Goal: Contribute content: Add original content to the website for others to see

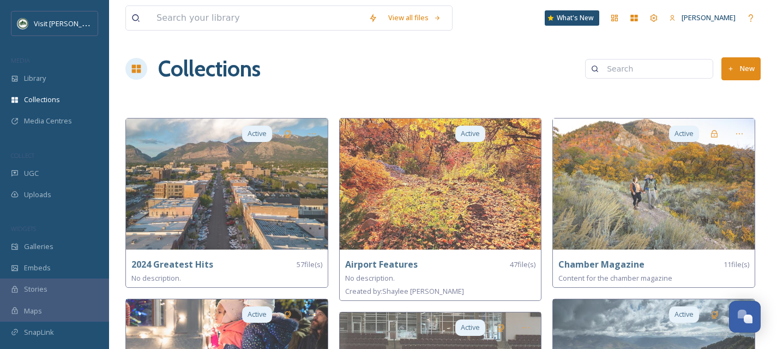
click at [49, 86] on div "Library" at bounding box center [54, 78] width 109 height 21
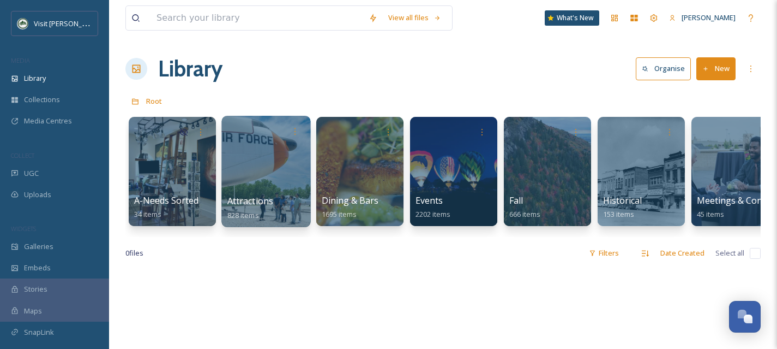
click at [281, 190] on div at bounding box center [266, 171] width 89 height 111
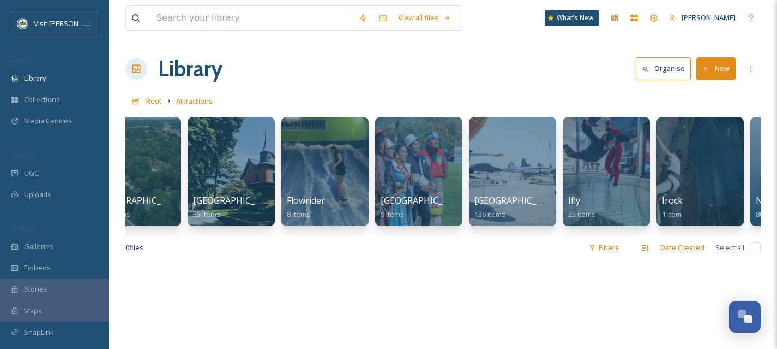
scroll to position [0, 223]
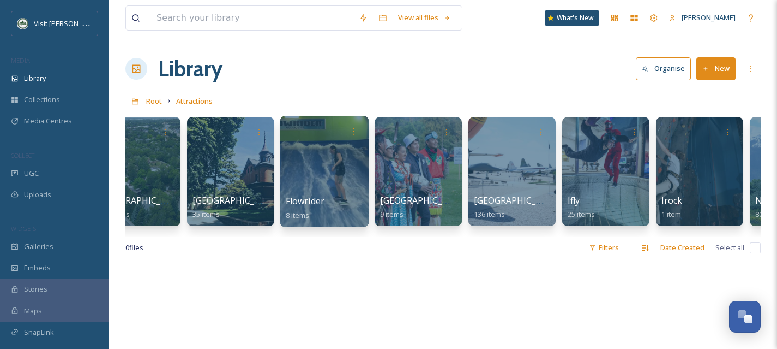
click at [304, 184] on div at bounding box center [324, 171] width 89 height 111
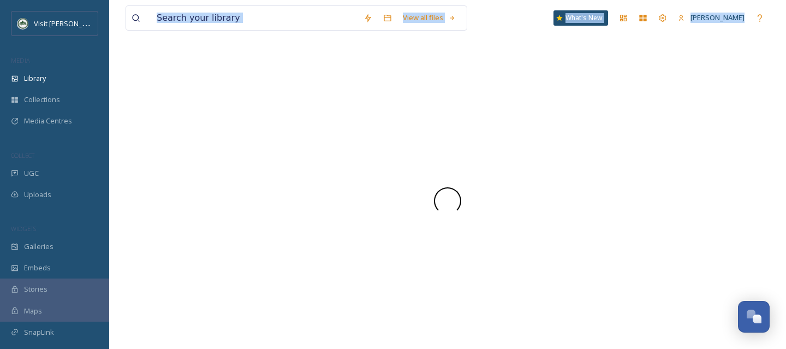
click at [304, 184] on div at bounding box center [447, 200] width 644 height 296
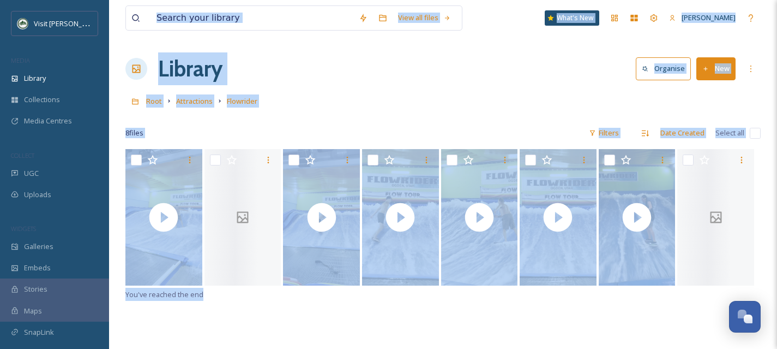
click at [350, 99] on div "Root Attractions Flowrider" at bounding box center [443, 101] width 636 height 21
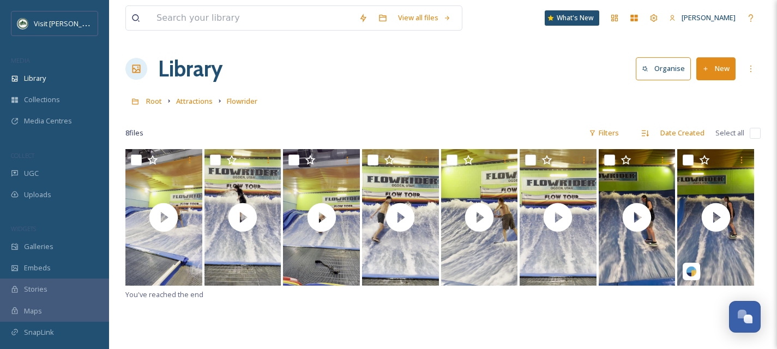
click at [719, 68] on button "New" at bounding box center [716, 68] width 39 height 22
click at [717, 91] on span "File Upload" at bounding box center [711, 94] width 36 height 10
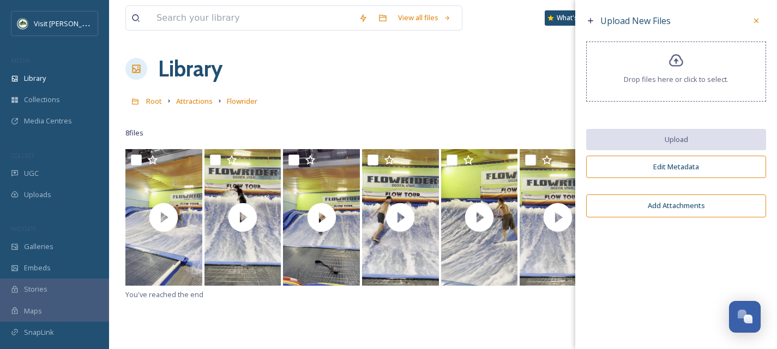
click at [681, 77] on span "Drop files here or click to select." at bounding box center [676, 79] width 105 height 10
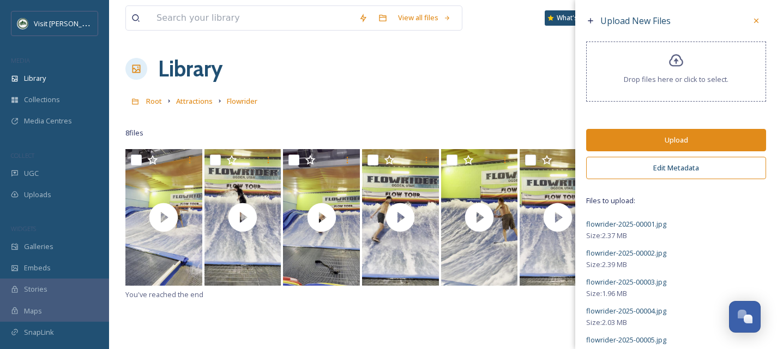
click at [675, 171] on button "Edit Metadata" at bounding box center [676, 168] width 180 height 22
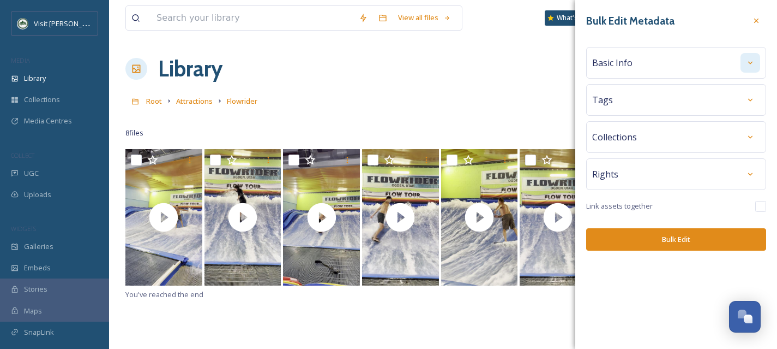
click at [749, 63] on icon at bounding box center [750, 62] width 9 height 9
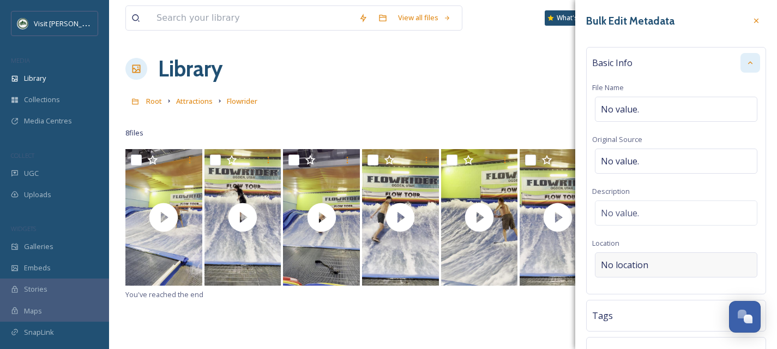
click at [638, 265] on span "No location" at bounding box center [624, 264] width 47 height 13
click at [638, 265] on input at bounding box center [676, 265] width 161 height 24
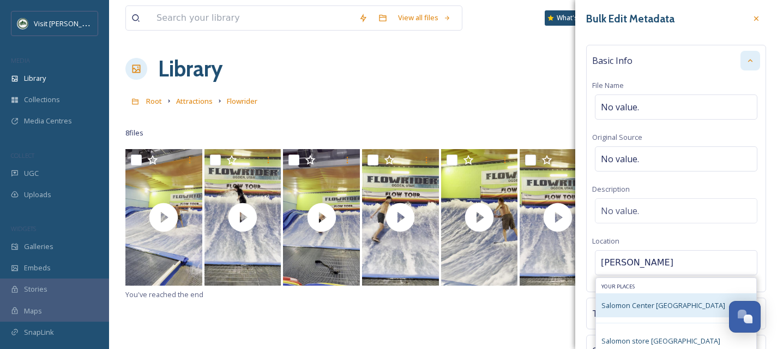
type input "[PERSON_NAME]"
click at [638, 304] on span "Salomon Center [GEOGRAPHIC_DATA]" at bounding box center [664, 305] width 124 height 10
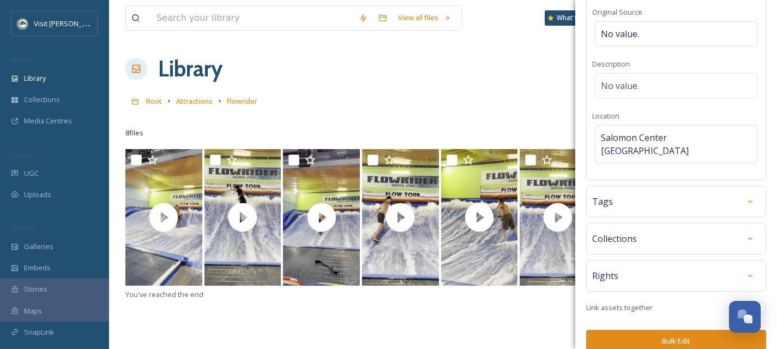
scroll to position [128, 0]
click at [747, 191] on div at bounding box center [751, 201] width 20 height 20
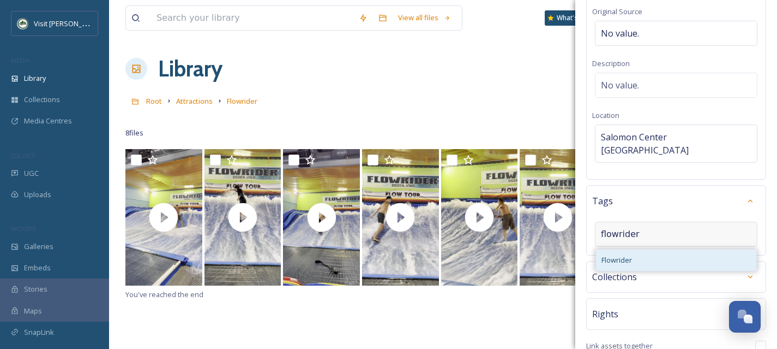
type input "flowrider"
click at [629, 255] on span "Flowrider" at bounding box center [617, 260] width 31 height 10
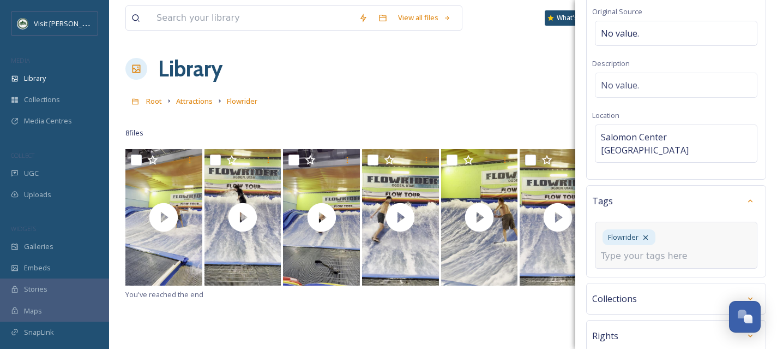
click at [642, 249] on input at bounding box center [655, 255] width 109 height 13
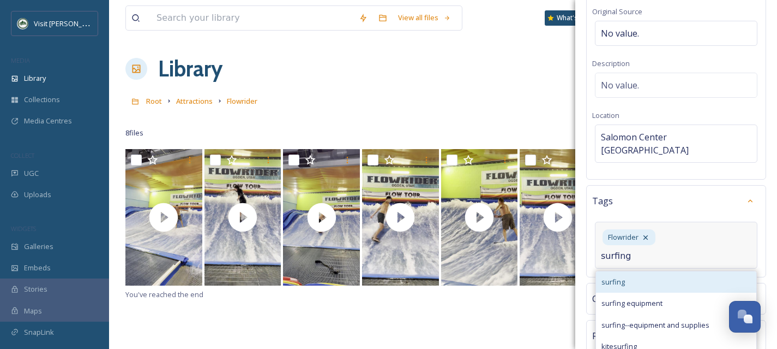
type input "surfing"
click at [637, 271] on div "surfing" at bounding box center [676, 281] width 160 height 21
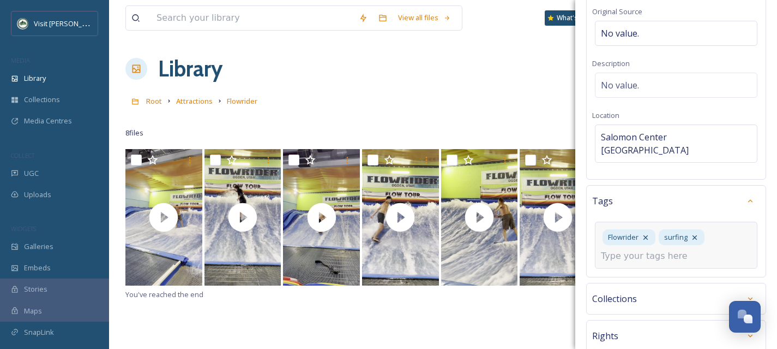
click at [639, 249] on input at bounding box center [655, 255] width 109 height 13
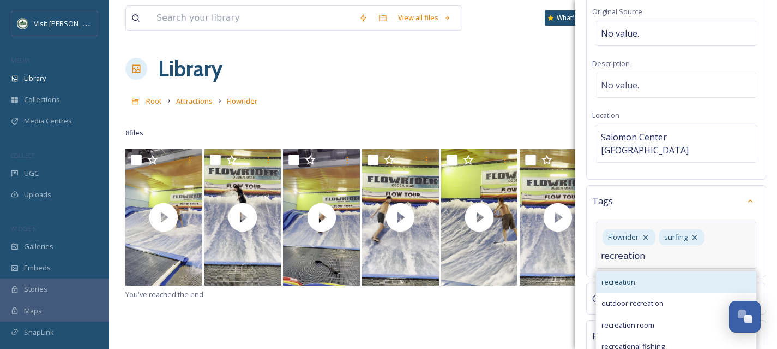
type input "recreation"
click at [619, 277] on span "recreation" at bounding box center [619, 282] width 34 height 10
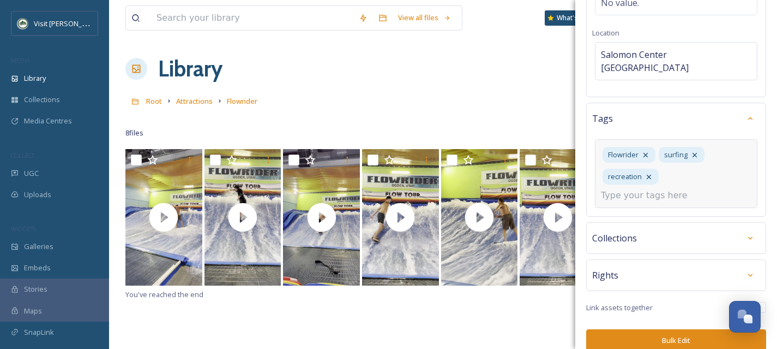
click at [746, 271] on icon at bounding box center [750, 275] width 9 height 9
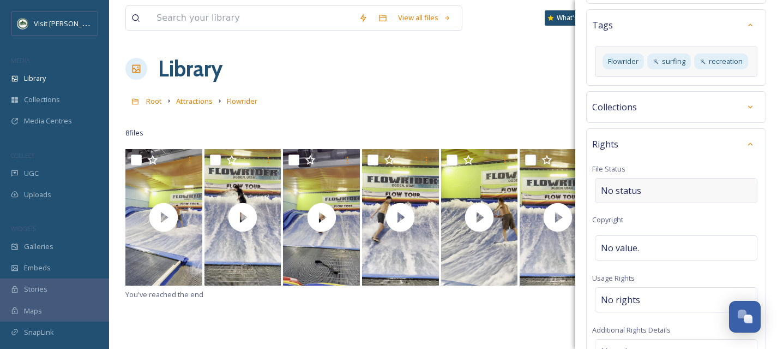
scroll to position [467, 0]
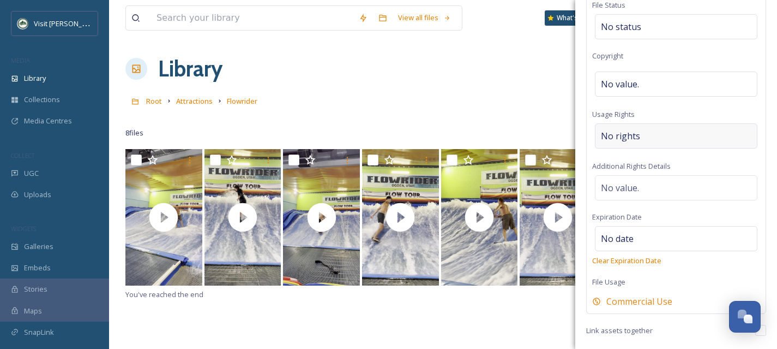
click at [634, 140] on span "No rights" at bounding box center [620, 135] width 39 height 13
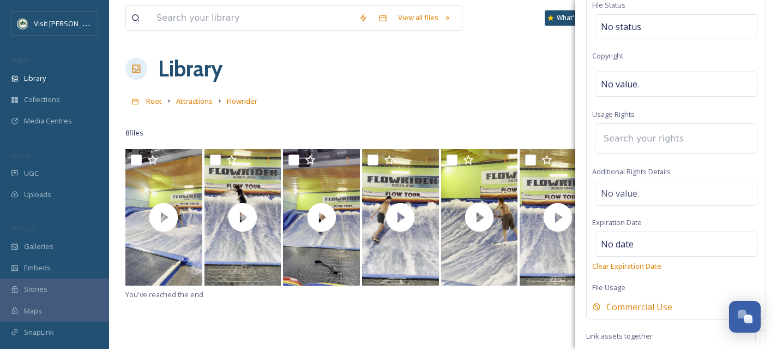
click at [630, 144] on input at bounding box center [659, 139] width 120 height 24
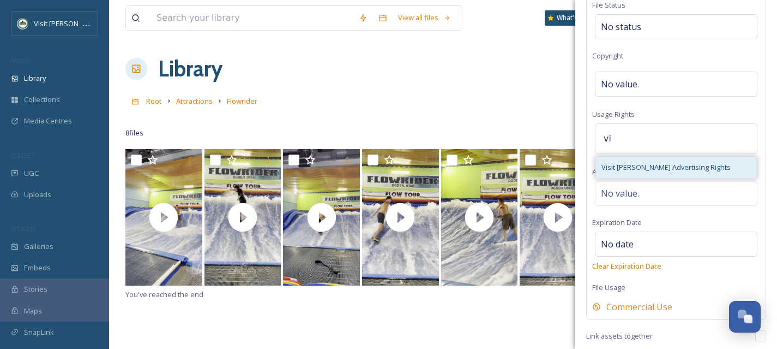
type input "vi"
click at [645, 172] on span "Visit [PERSON_NAME] Advertising Rights" at bounding box center [666, 167] width 129 height 10
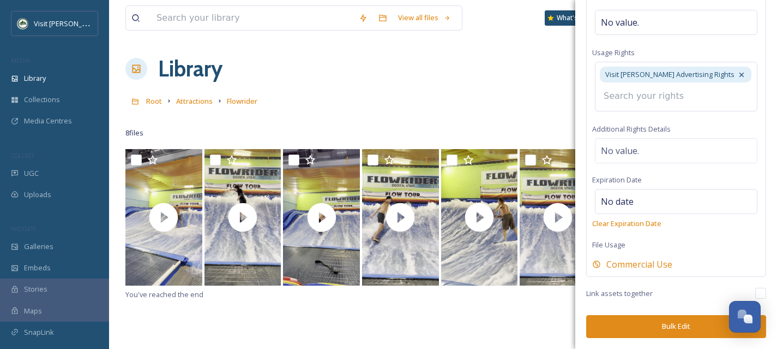
scroll to position [537, 0]
click at [672, 318] on button "Bulk Edit" at bounding box center [676, 326] width 180 height 22
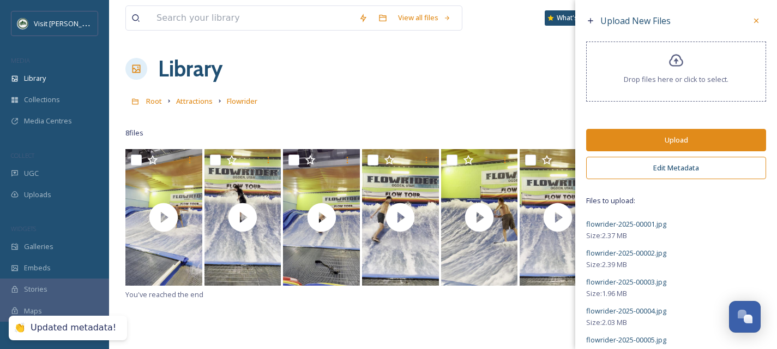
click at [651, 145] on button "Upload" at bounding box center [676, 140] width 180 height 22
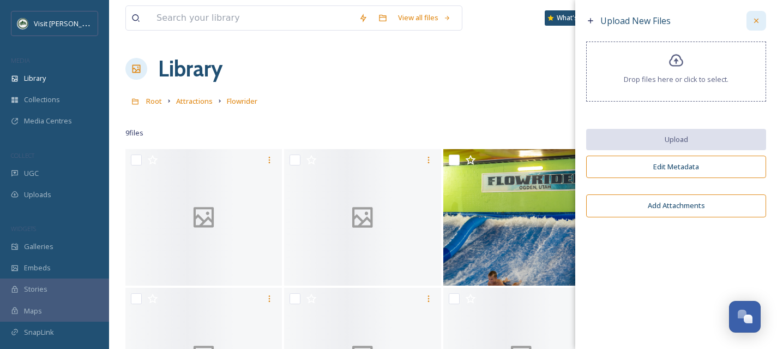
click at [754, 22] on icon at bounding box center [756, 20] width 9 height 9
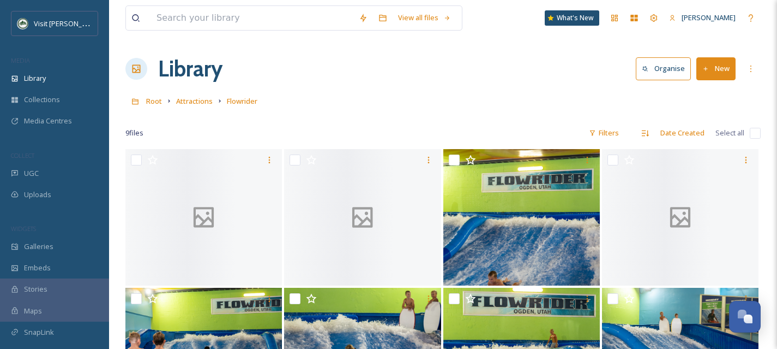
click at [307, 106] on div "Root Attractions Flowrider" at bounding box center [443, 101] width 636 height 21
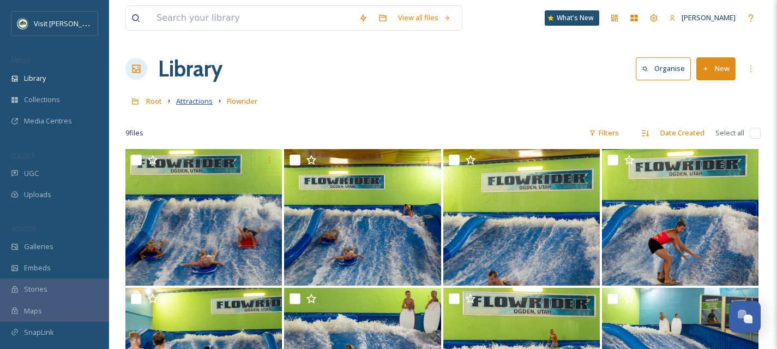
click at [193, 102] on span "Attractions" at bounding box center [194, 101] width 37 height 10
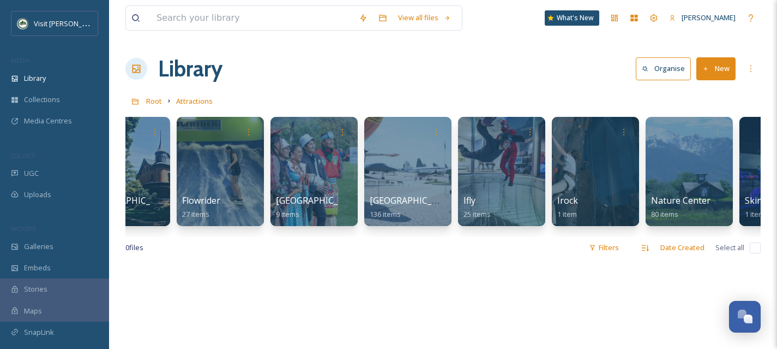
scroll to position [0, 328]
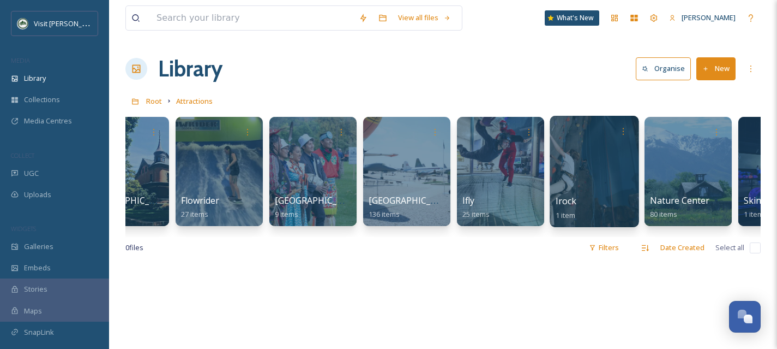
click at [591, 183] on div at bounding box center [594, 171] width 89 height 111
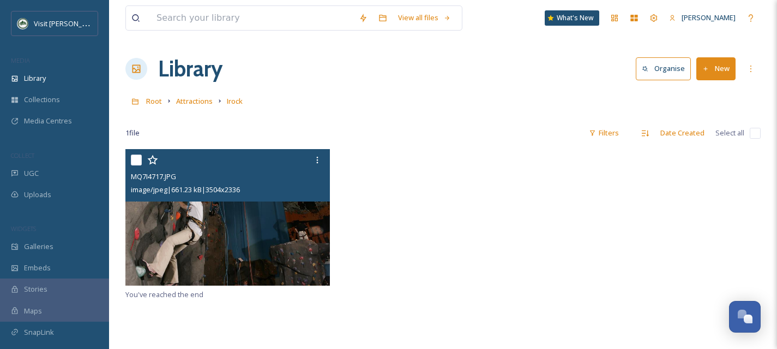
click at [267, 220] on img at bounding box center [227, 217] width 205 height 136
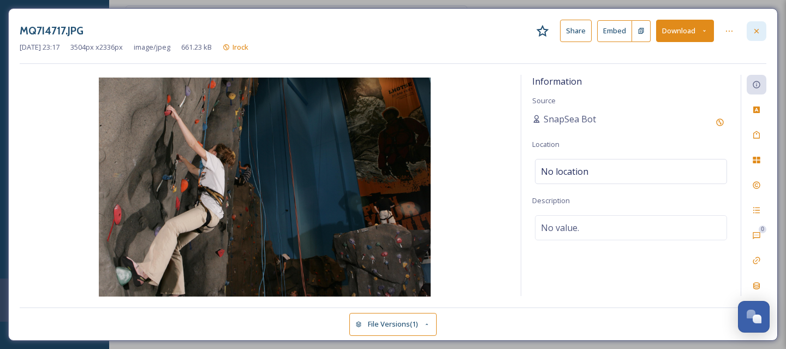
click at [761, 32] on div at bounding box center [756, 31] width 20 height 20
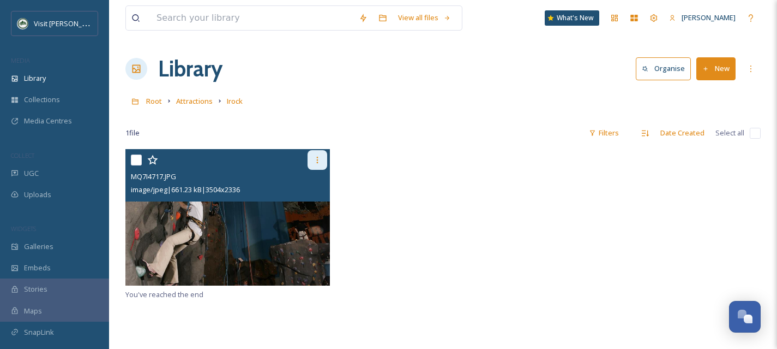
click at [318, 162] on icon at bounding box center [318, 160] width 2 height 7
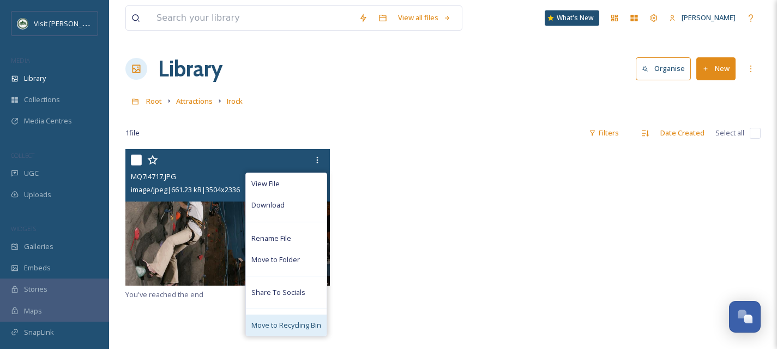
click at [309, 321] on span "Move to Recycling Bin" at bounding box center [287, 325] width 70 height 10
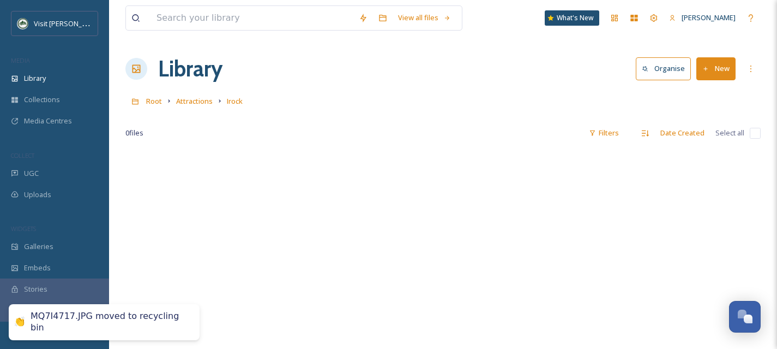
click at [721, 64] on button "New" at bounding box center [716, 68] width 39 height 22
click at [705, 86] on div "File Upload" at bounding box center [705, 93] width 62 height 21
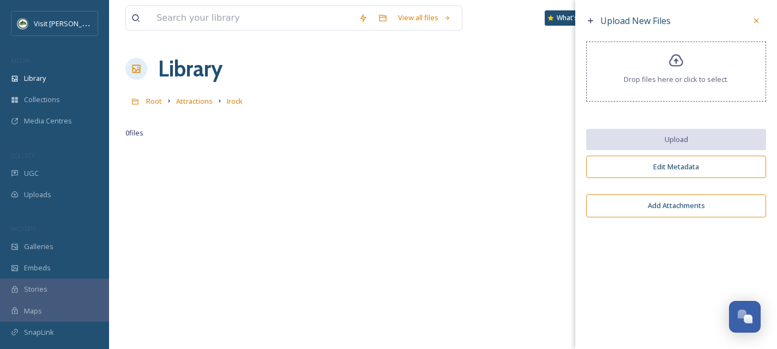
click at [679, 65] on icon at bounding box center [676, 60] width 14 height 13
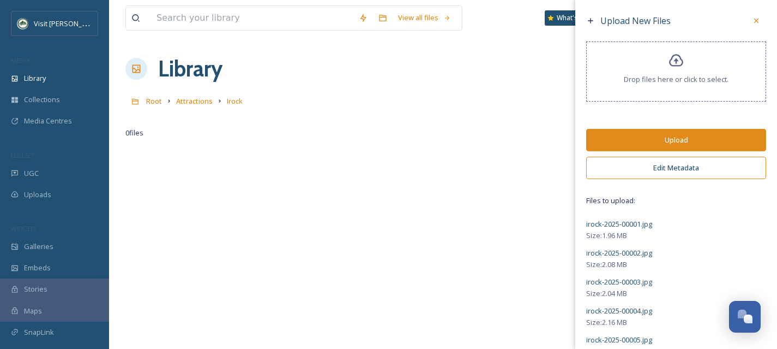
click at [672, 177] on button "Edit Metadata" at bounding box center [676, 168] width 180 height 22
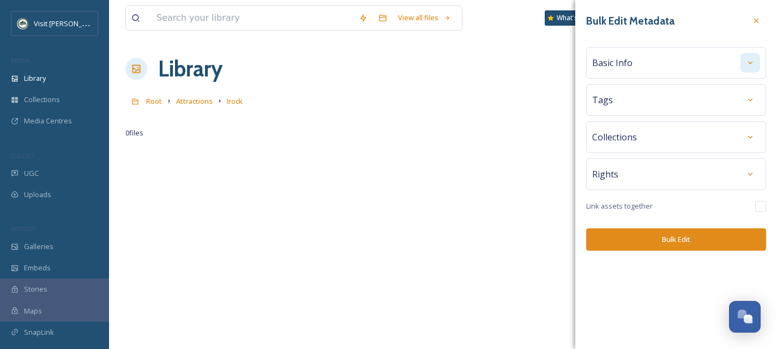
click at [750, 63] on icon at bounding box center [751, 62] width 4 height 3
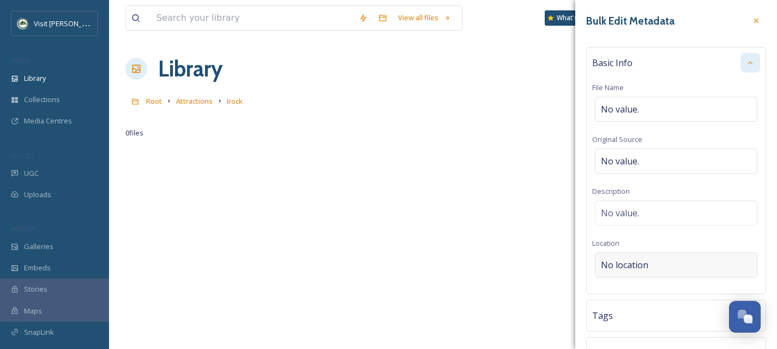
click at [630, 259] on span "No location" at bounding box center [624, 264] width 47 height 13
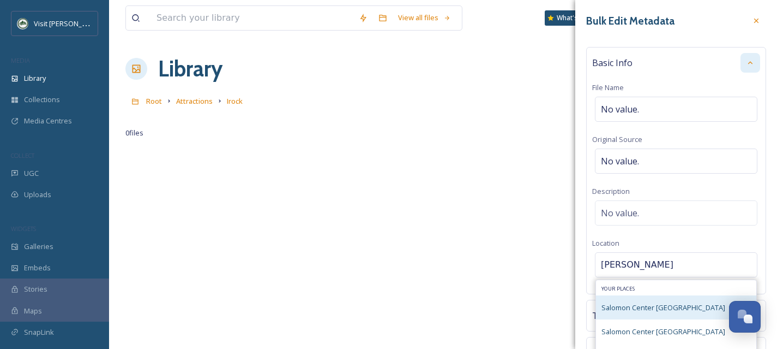
type input "[PERSON_NAME]"
click at [647, 310] on span "Salomon Center [GEOGRAPHIC_DATA]" at bounding box center [664, 307] width 124 height 10
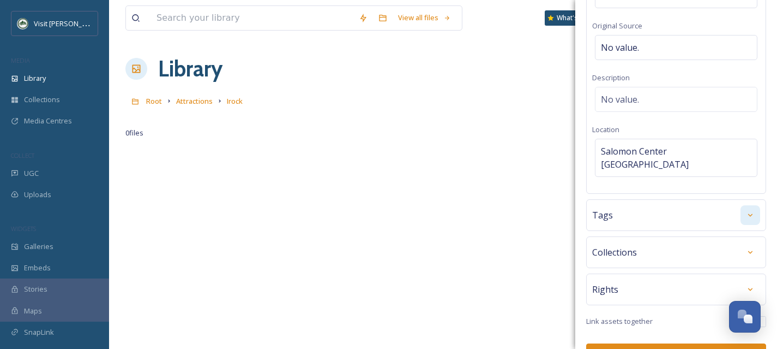
scroll to position [114, 0]
click at [746, 210] on icon at bounding box center [750, 214] width 9 height 9
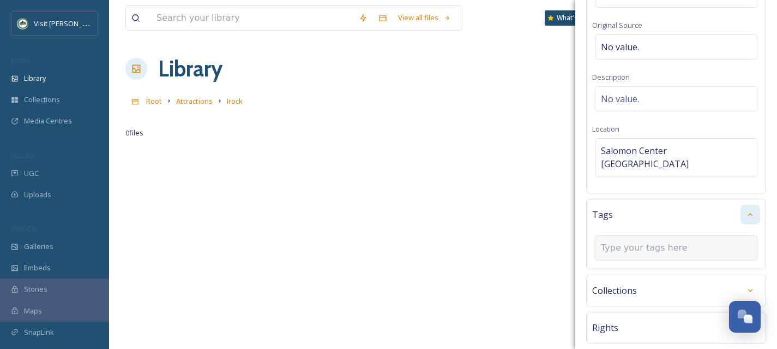
click at [613, 246] on div at bounding box center [676, 247] width 163 height 25
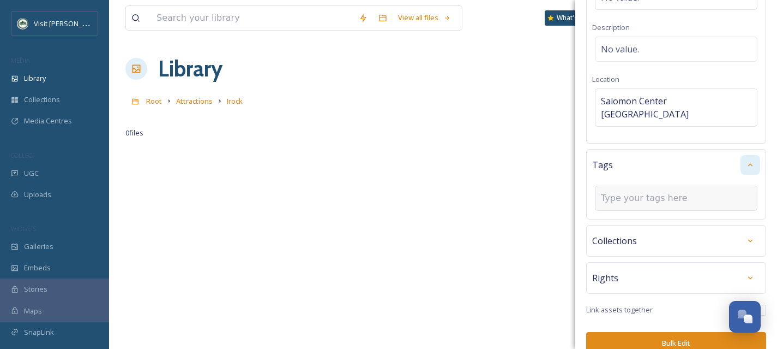
scroll to position [166, 0]
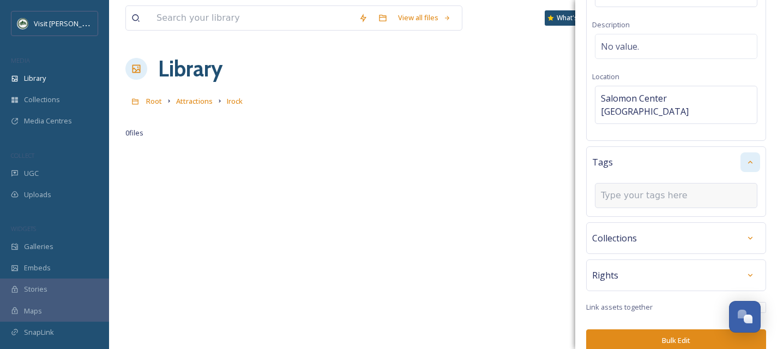
click at [628, 189] on input at bounding box center [655, 195] width 109 height 13
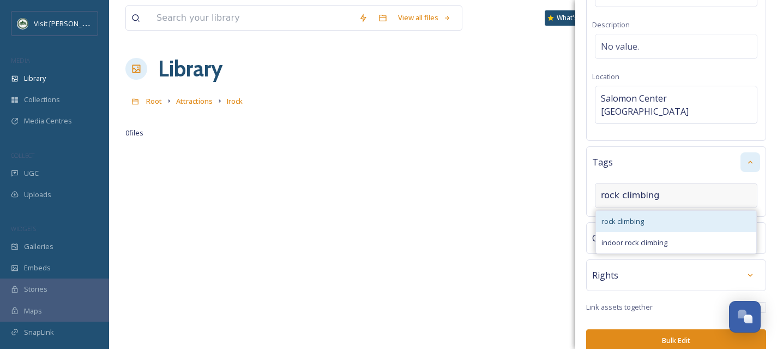
type input "rock climbing"
click at [629, 216] on span "rock climbing" at bounding box center [623, 221] width 43 height 10
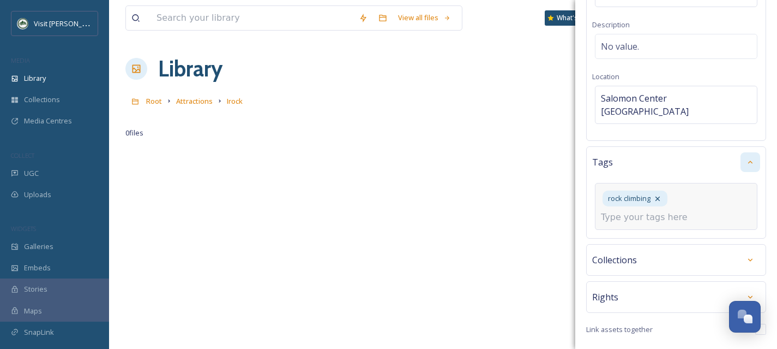
click at [631, 211] on div "rock climbing" at bounding box center [676, 206] width 163 height 47
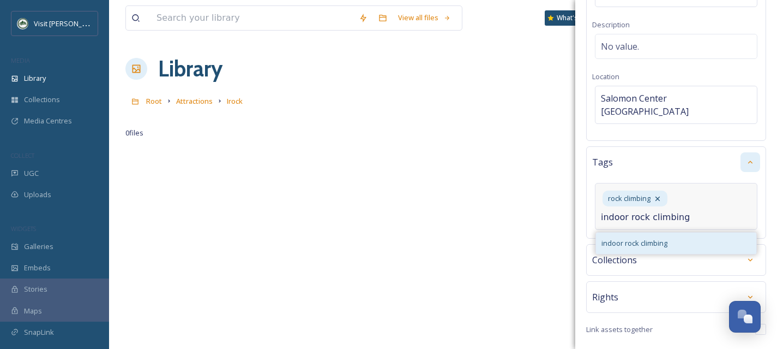
type input "indoor rock climbing"
click at [631, 238] on span "indoor rock climbing" at bounding box center [635, 243] width 66 height 10
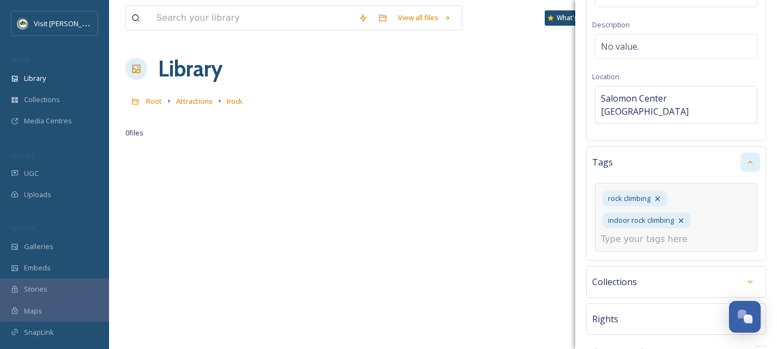
click at [630, 232] on input at bounding box center [655, 238] width 109 height 13
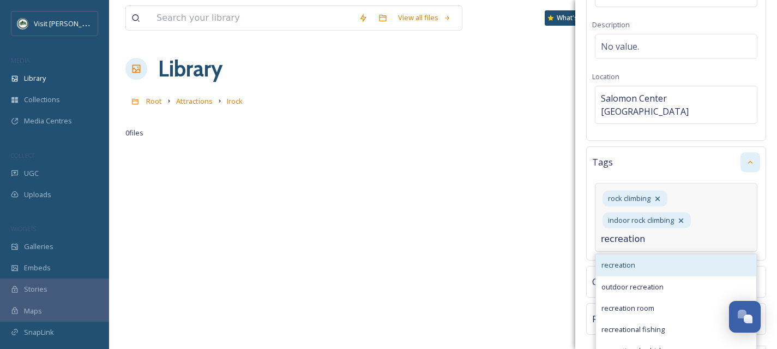
type input "recreation"
click at [639, 254] on div "recreation" at bounding box center [676, 264] width 160 height 21
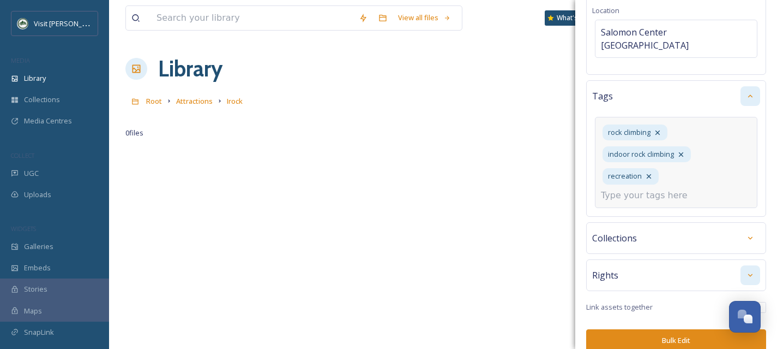
click at [746, 271] on icon at bounding box center [750, 275] width 9 height 9
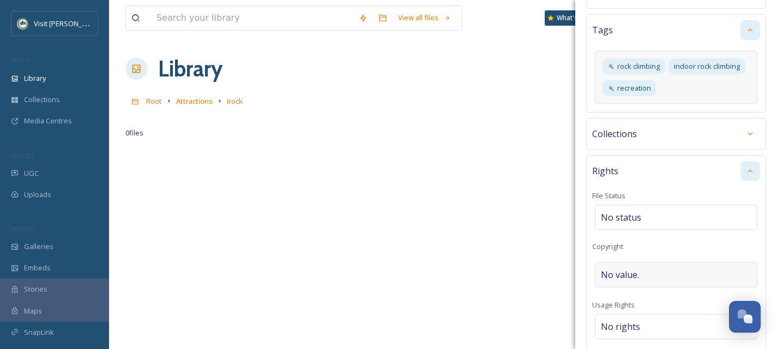
scroll to position [318, 0]
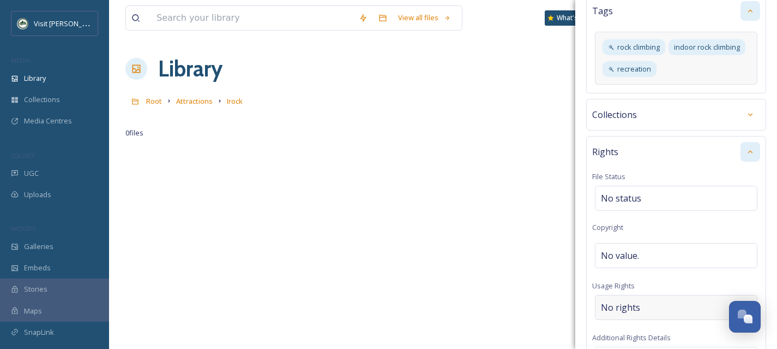
click at [650, 295] on div "No rights" at bounding box center [676, 307] width 163 height 25
drag, startPoint x: 650, startPoint y: 288, endPoint x: 636, endPoint y: 292, distance: 14.3
click at [636, 298] on input at bounding box center [659, 310] width 120 height 24
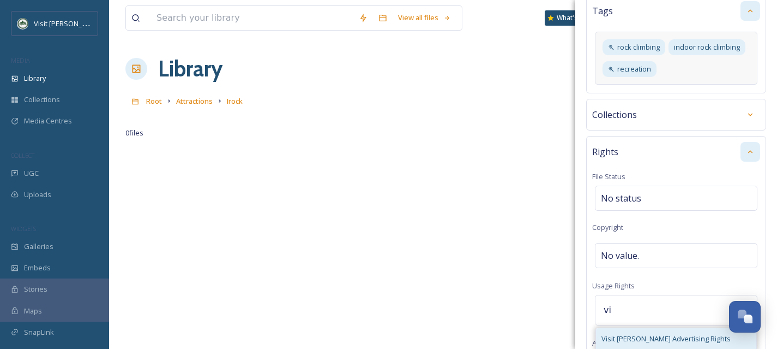
type input "vi"
click at [651, 333] on span "Visit [PERSON_NAME] Advertising Rights" at bounding box center [666, 338] width 129 height 10
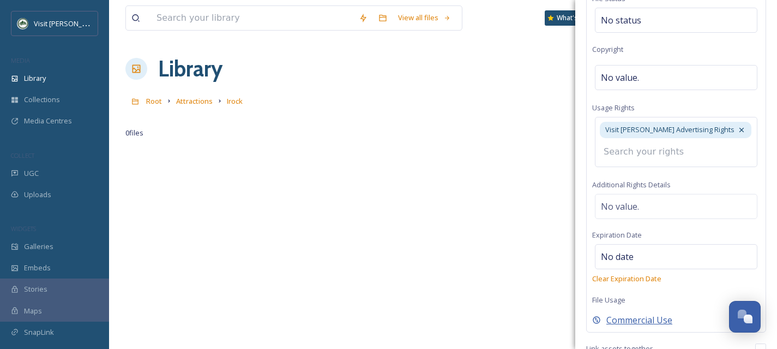
scroll to position [537, 0]
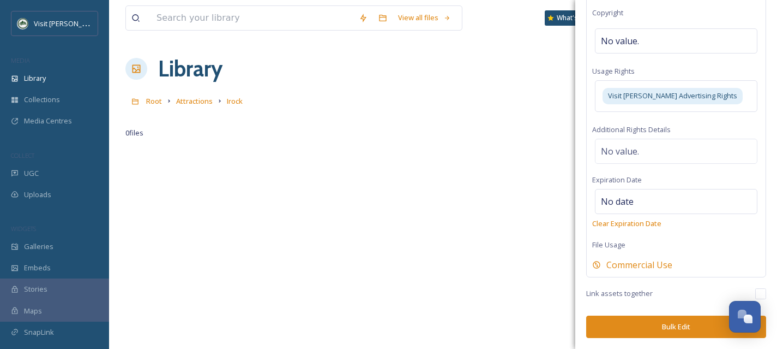
click at [692, 323] on button "Bulk Edit" at bounding box center [676, 326] width 180 height 22
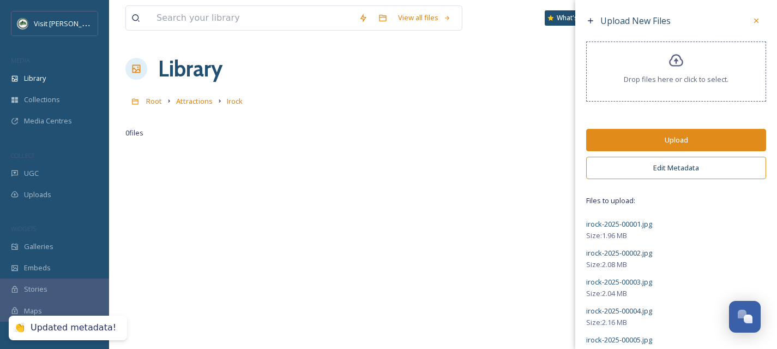
click at [672, 141] on button "Upload" at bounding box center [676, 140] width 180 height 22
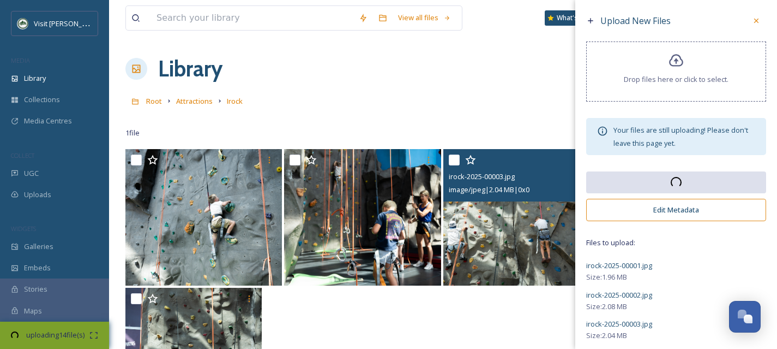
click at [364, 252] on img at bounding box center [362, 217] width 157 height 136
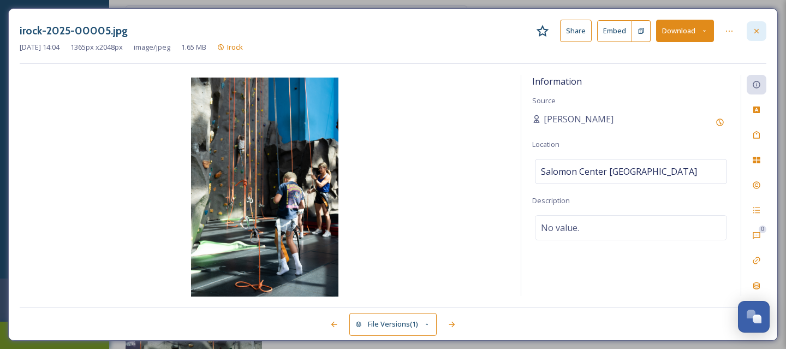
click at [761, 34] on div at bounding box center [756, 31] width 20 height 20
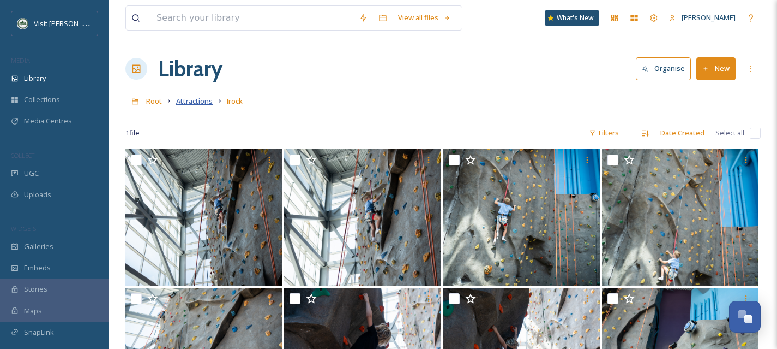
click at [197, 102] on span "Attractions" at bounding box center [194, 101] width 37 height 10
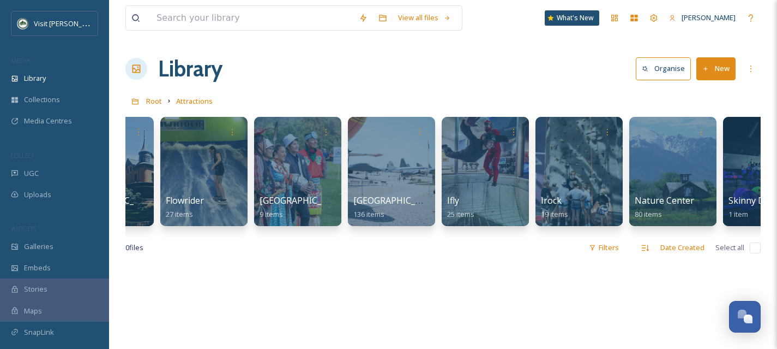
scroll to position [0, 348]
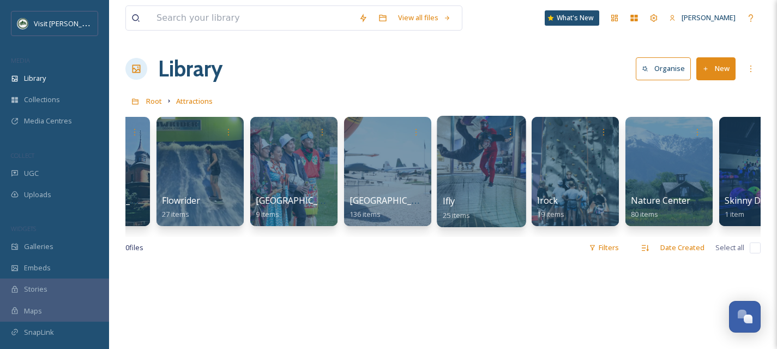
click at [472, 190] on div at bounding box center [481, 171] width 89 height 111
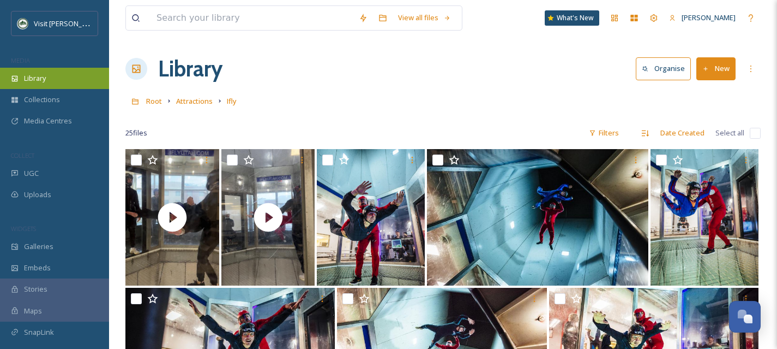
click at [34, 83] on span "Library" at bounding box center [35, 78] width 22 height 10
